Goal: Navigation & Orientation: Go to known website

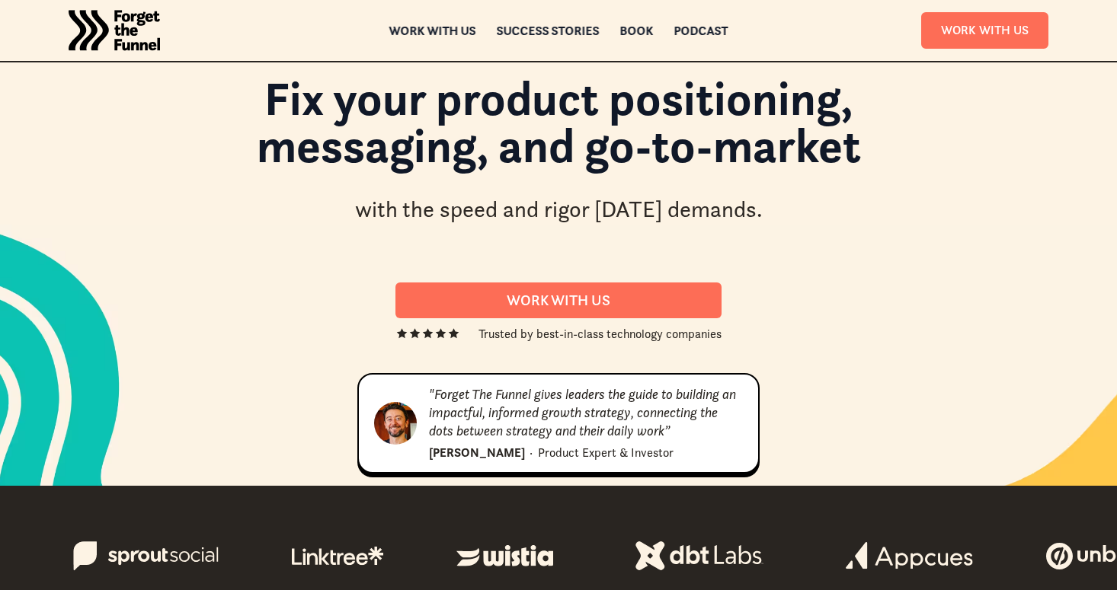
scroll to position [58, 0]
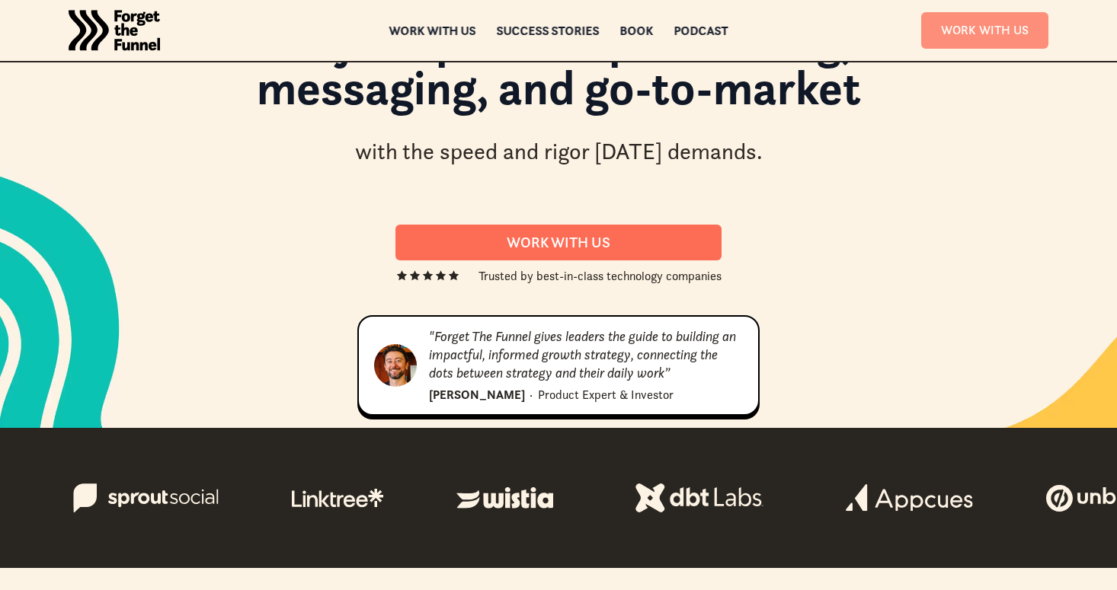
click at [981, 24] on link "Work With Us" at bounding box center [984, 30] width 127 height 36
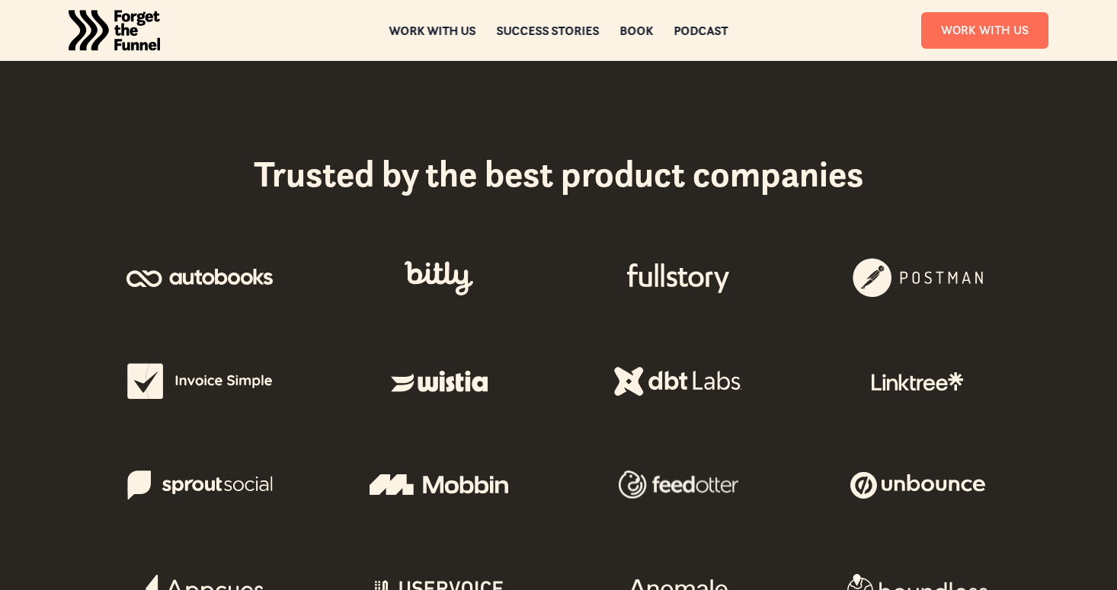
scroll to position [625, 0]
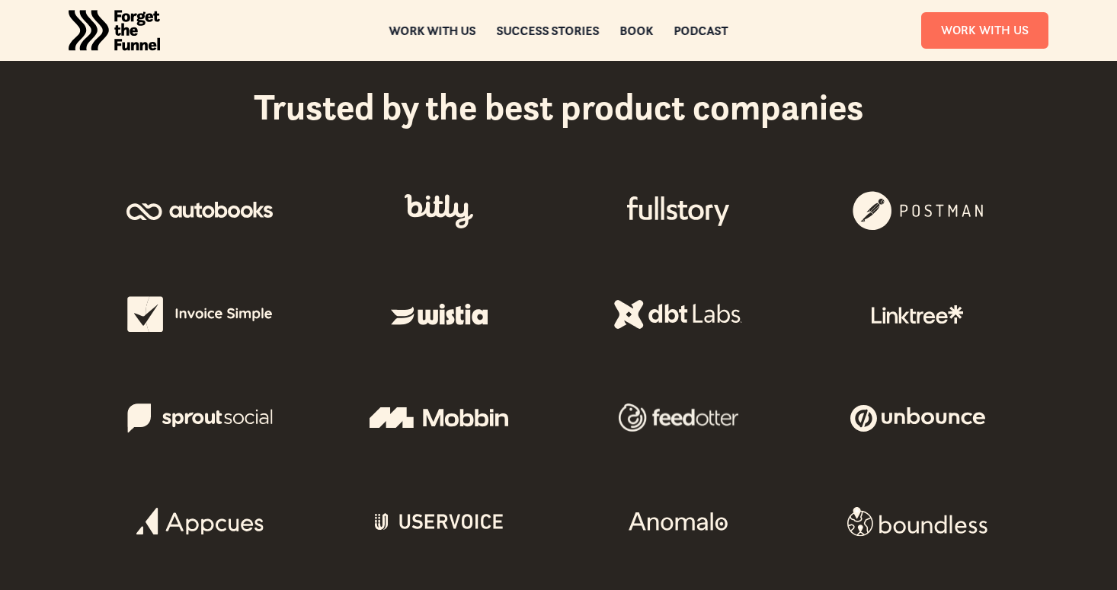
click at [128, 39] on img "home" at bounding box center [114, 30] width 91 height 61
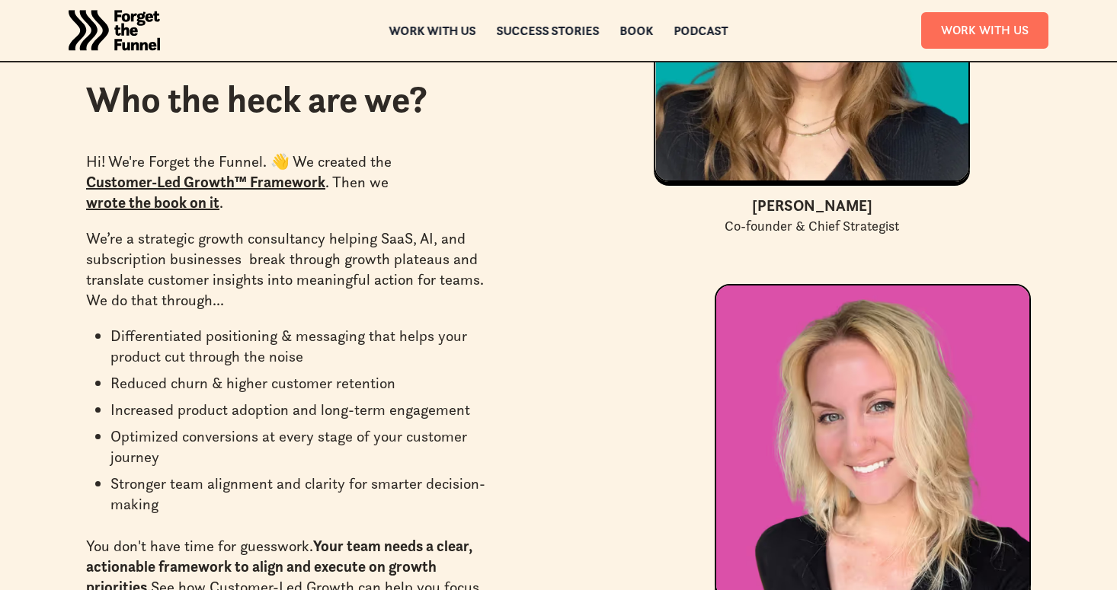
scroll to position [4389, 0]
